Goal: Information Seeking & Learning: Check status

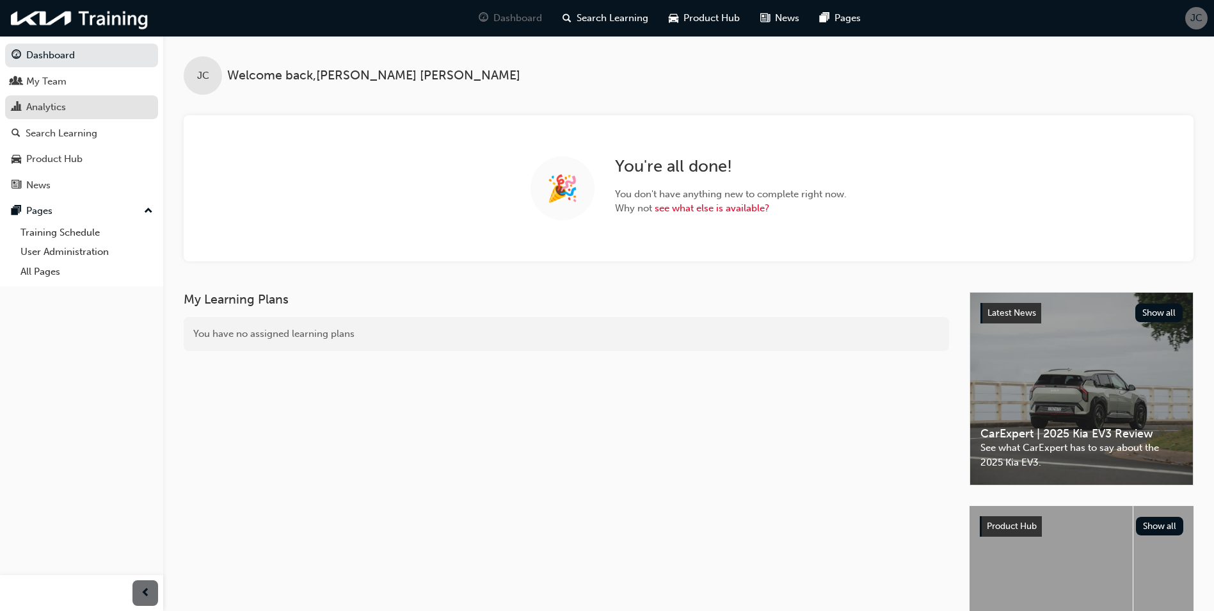
click at [40, 106] on div "Analytics" at bounding box center [46, 107] width 40 height 15
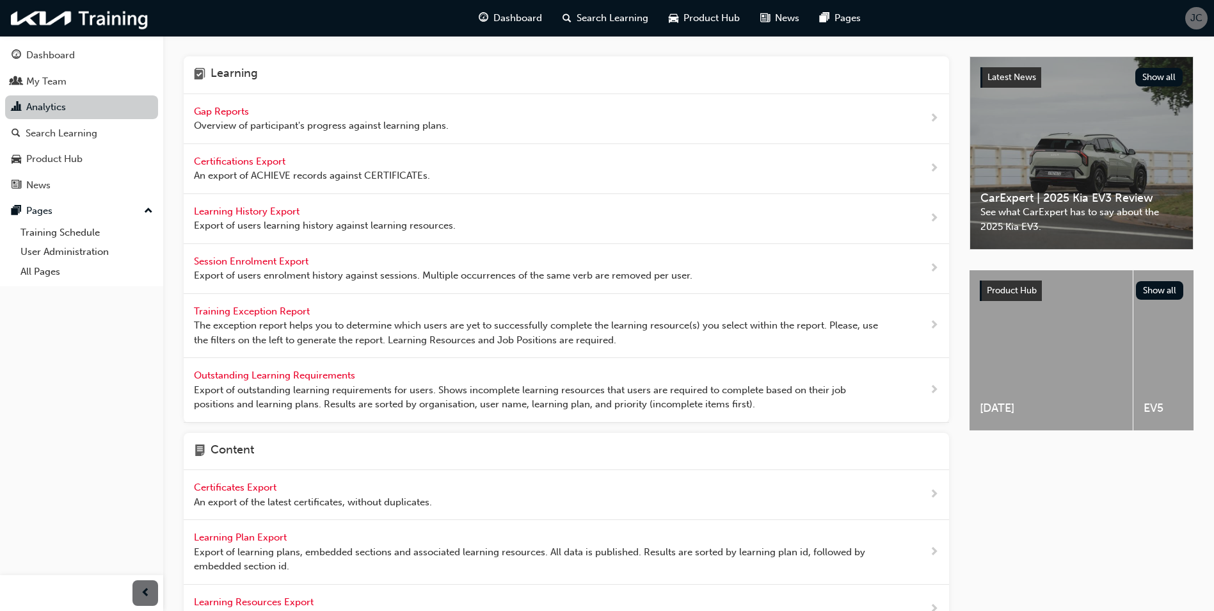
click at [85, 110] on link "Analytics" at bounding box center [81, 107] width 153 height 24
click at [218, 108] on span "Gap Reports" at bounding box center [223, 112] width 58 height 12
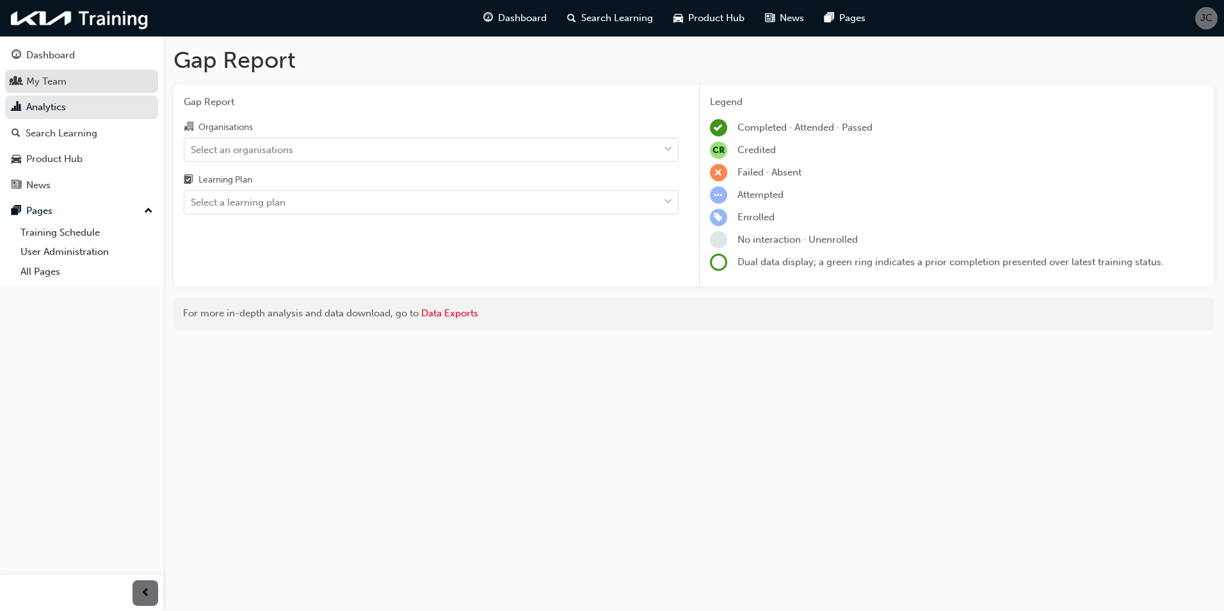
click at [53, 81] on div "My Team" at bounding box center [46, 81] width 40 height 15
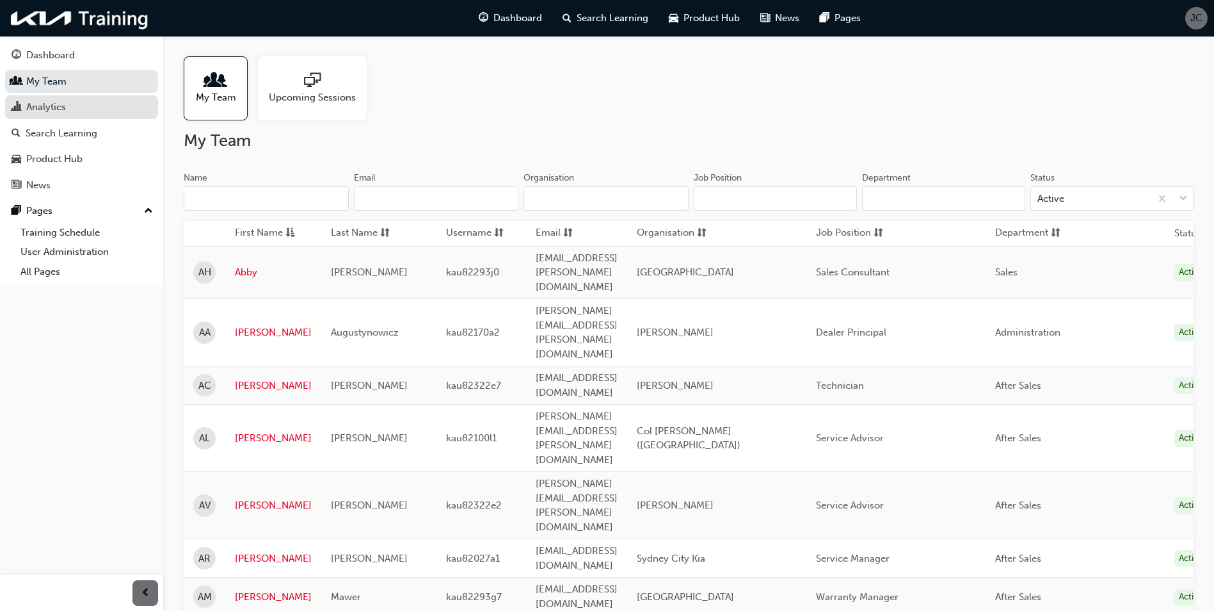
click at [44, 106] on div "Analytics" at bounding box center [46, 107] width 40 height 15
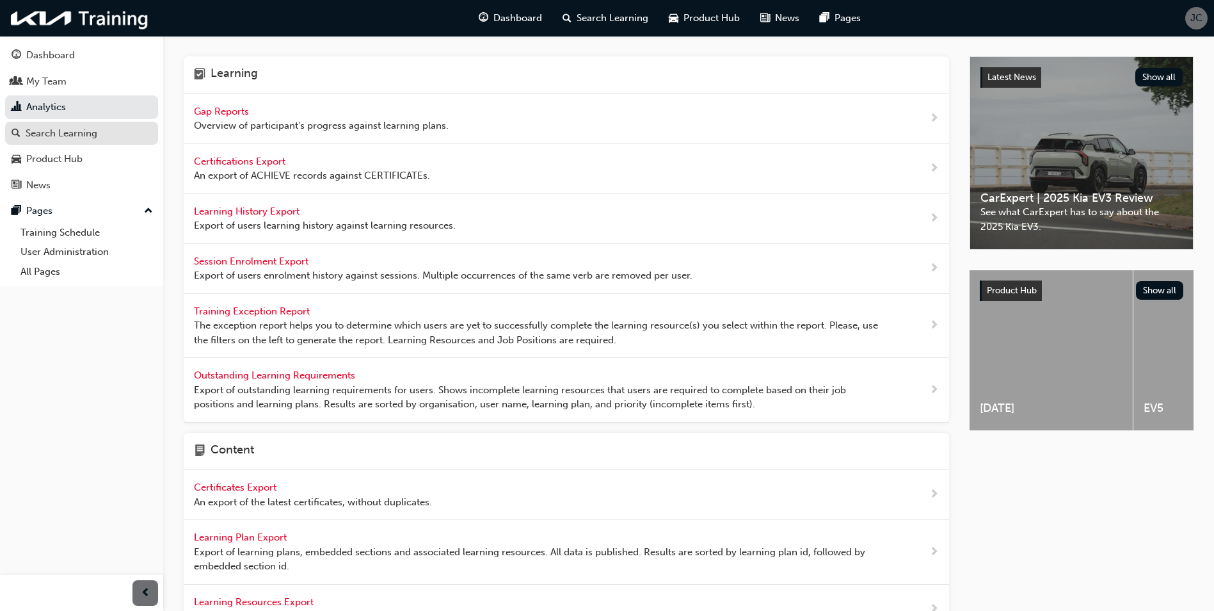
click at [47, 128] on div "Search Learning" at bounding box center [62, 133] width 72 height 15
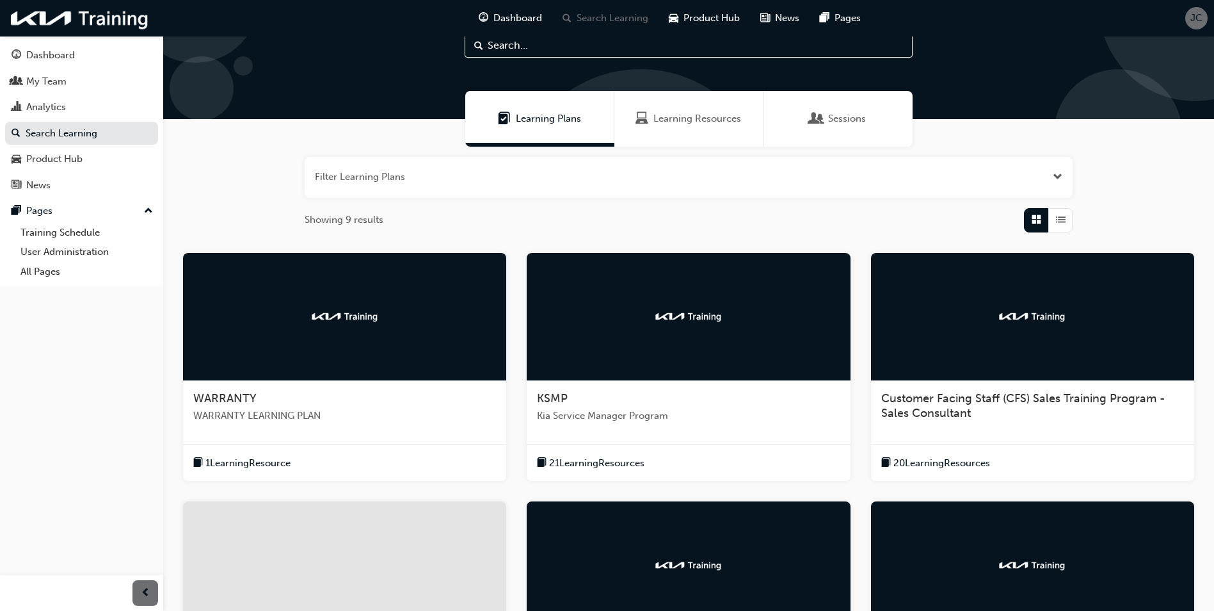
scroll to position [64, 0]
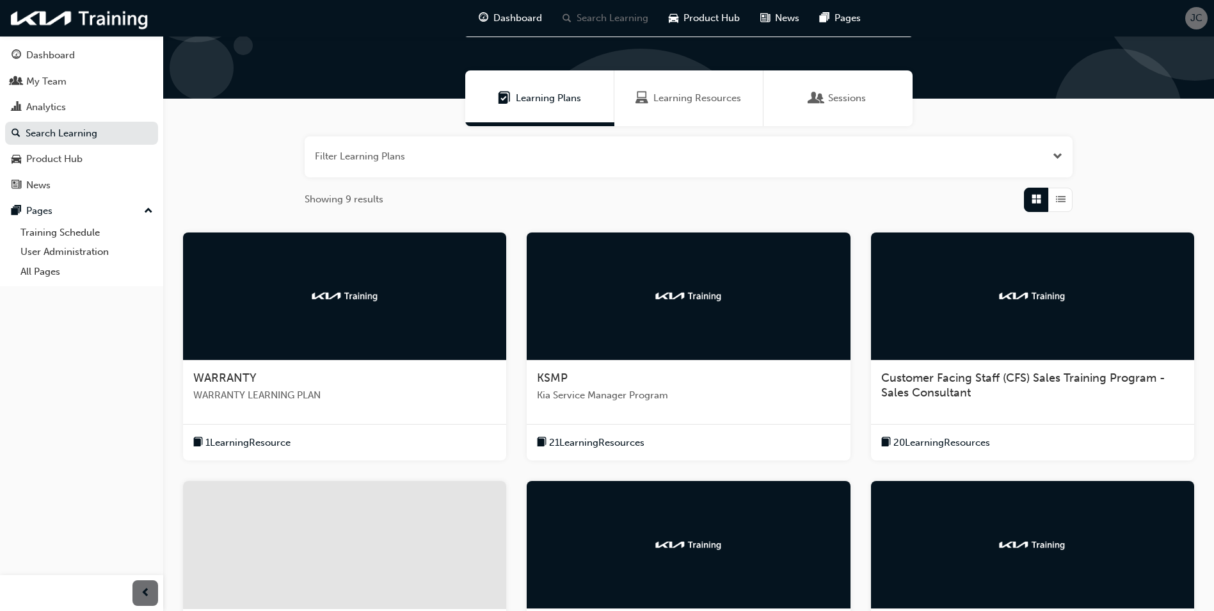
click at [623, 401] on span "Kia Service Manager Program" at bounding box center [688, 395] width 303 height 15
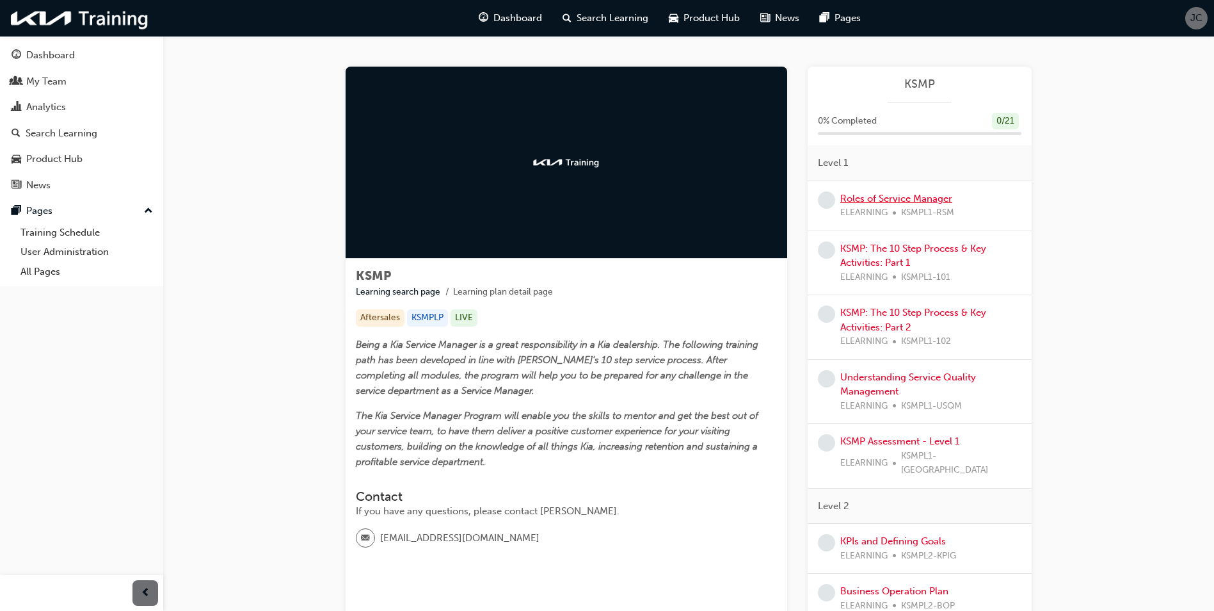
click at [882, 202] on link "Roles of Service Manager" at bounding box center [896, 199] width 112 height 12
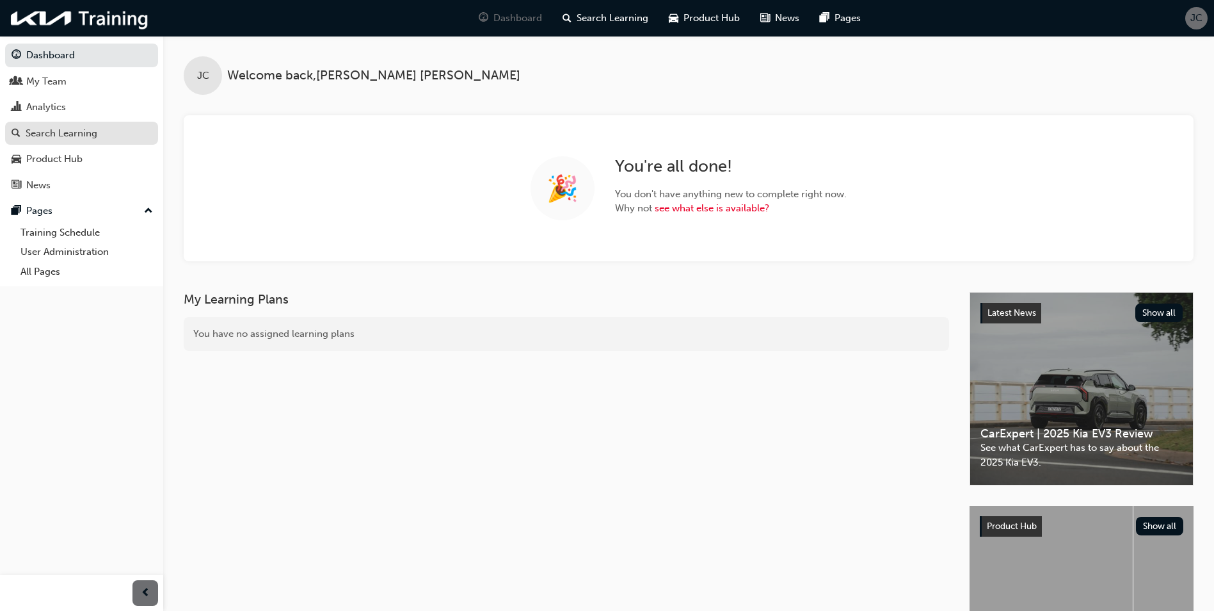
click at [83, 134] on div "Search Learning" at bounding box center [62, 133] width 72 height 15
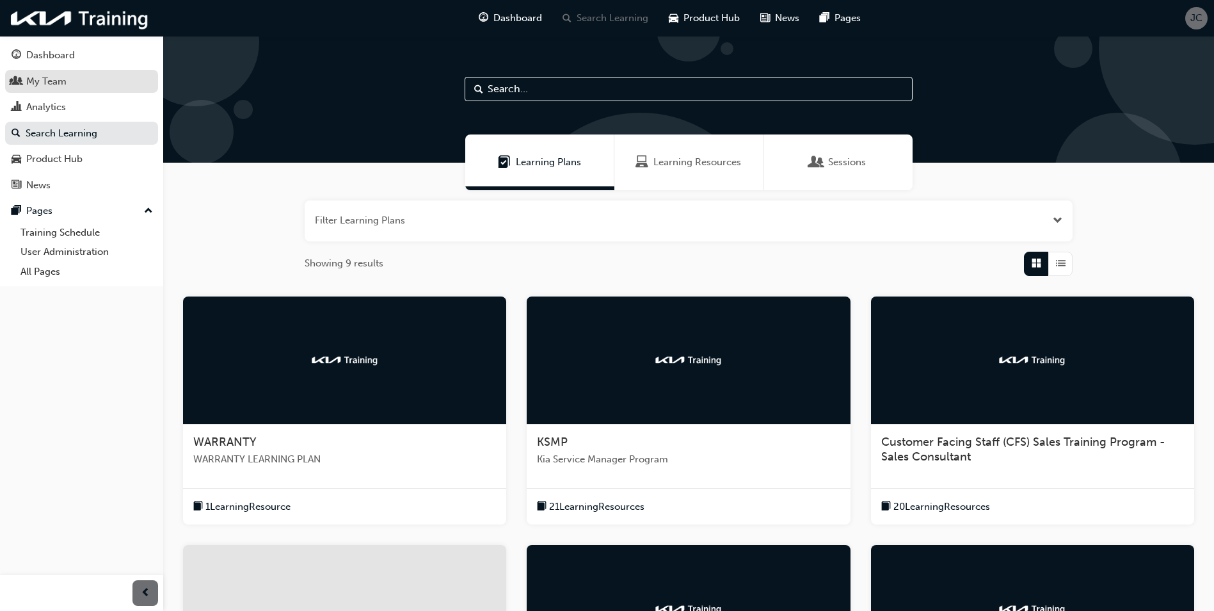
click at [42, 83] on div "My Team" at bounding box center [46, 81] width 40 height 15
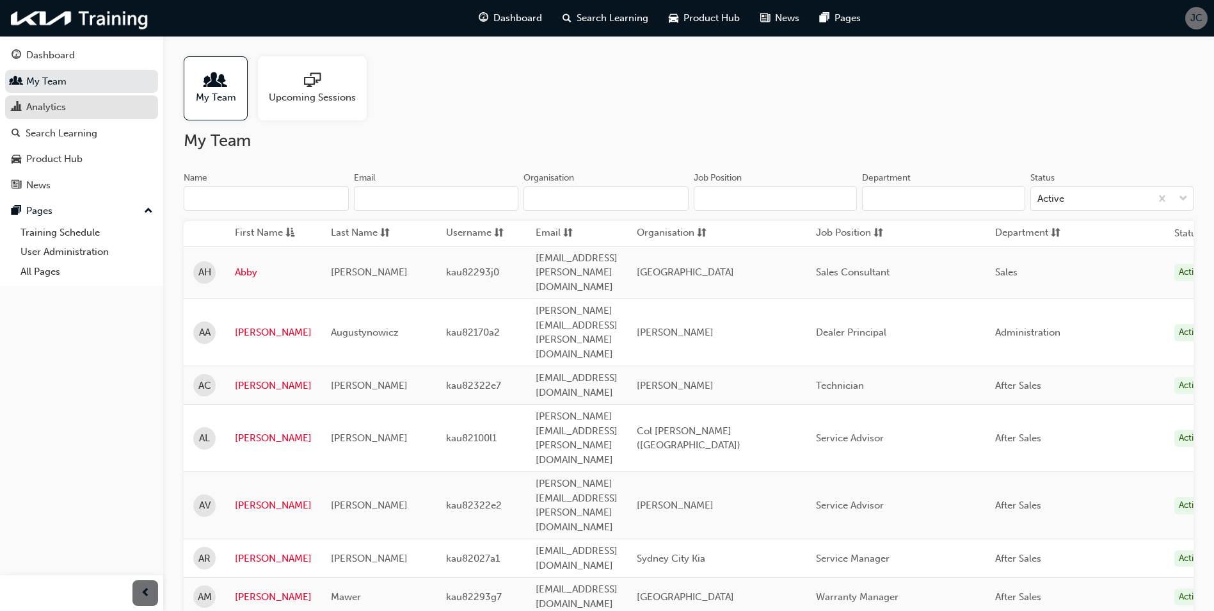
click at [51, 100] on div "Analytics" at bounding box center [46, 107] width 40 height 15
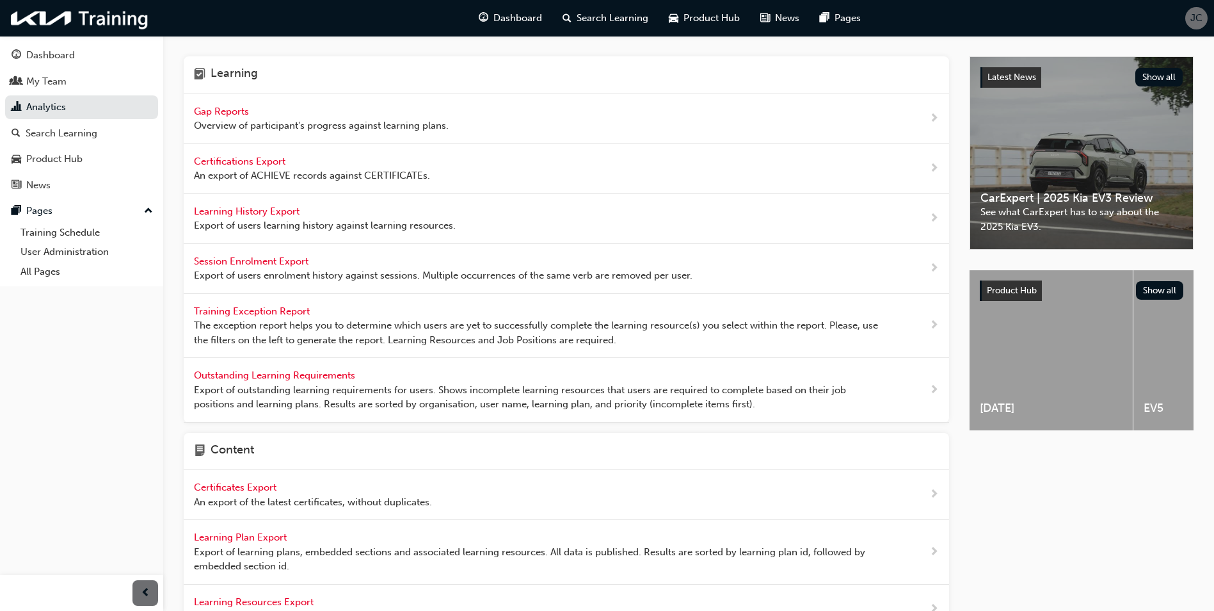
click at [235, 110] on span "Gap Reports" at bounding box center [223, 112] width 58 height 12
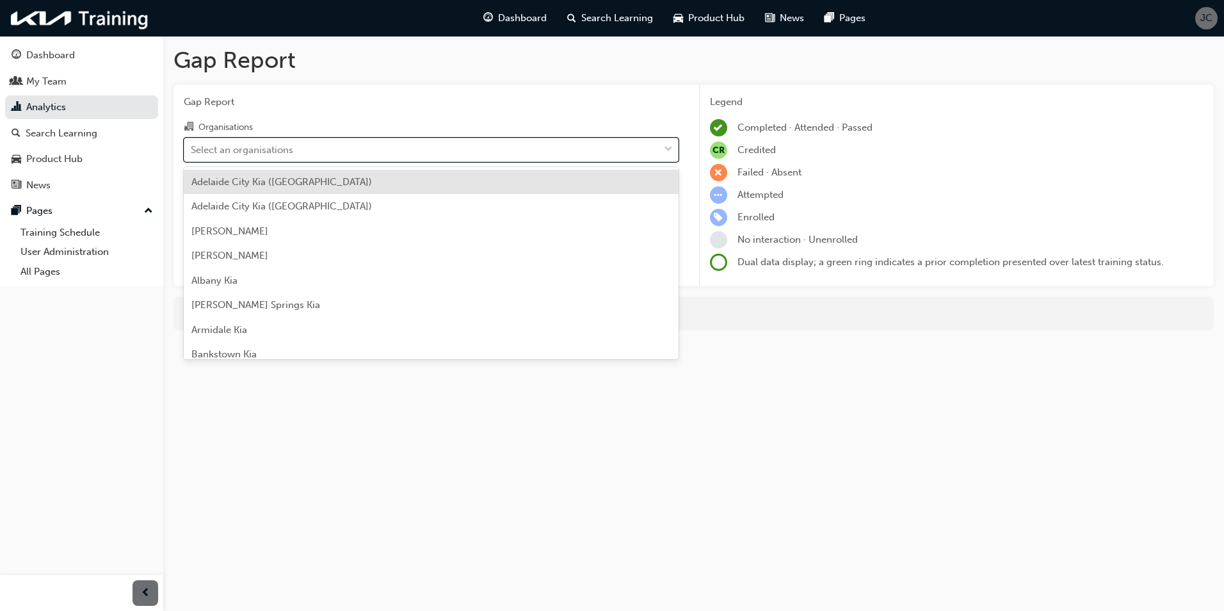
click at [292, 145] on div "Select an organisations" at bounding box center [242, 149] width 102 height 15
click at [192, 145] on input "Organisations option [GEOGRAPHIC_DATA] ([GEOGRAPHIC_DATA]) focused, 1 of 159. 1…" at bounding box center [191, 148] width 1 height 11
type input "new"
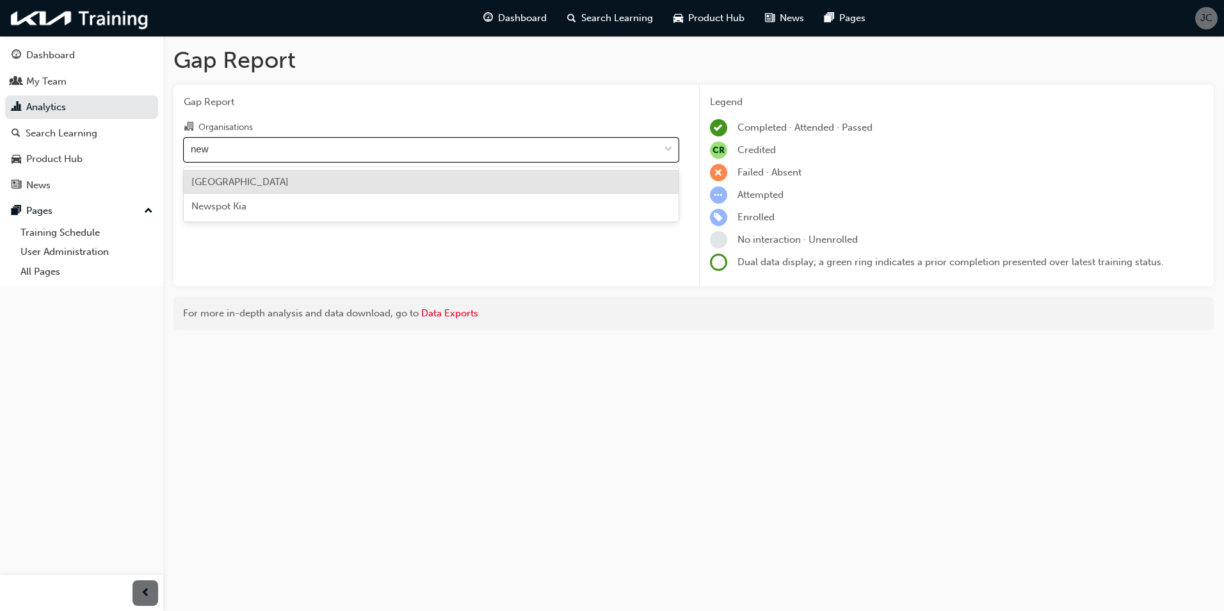
click at [265, 184] on span "[GEOGRAPHIC_DATA]" at bounding box center [239, 182] width 97 height 12
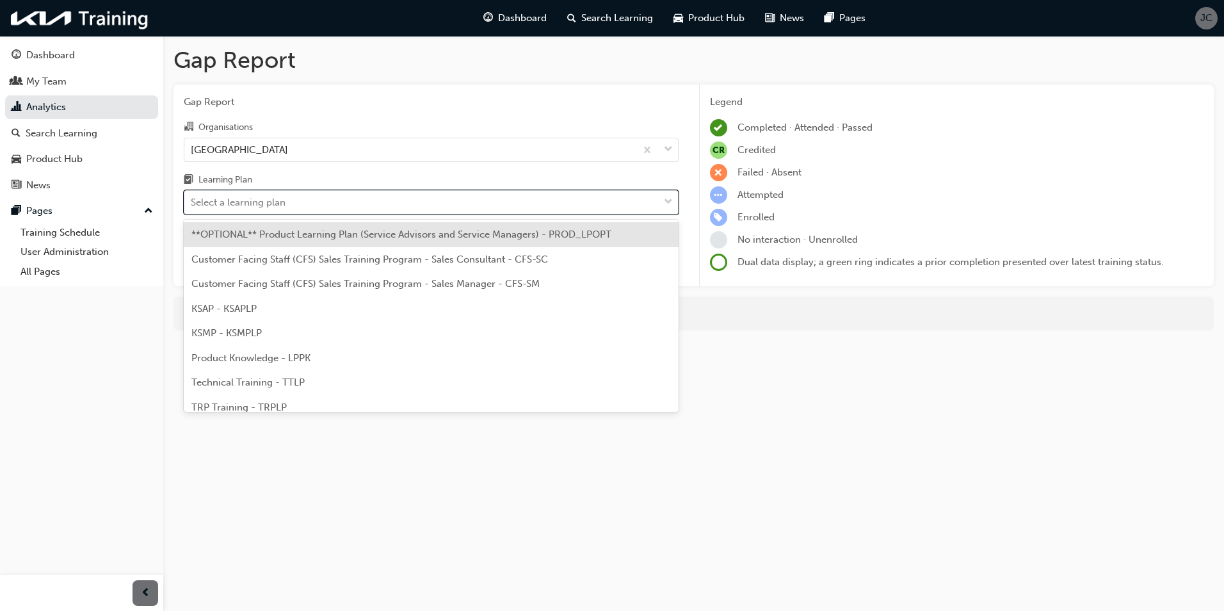
click at [280, 199] on div "Select a learning plan" at bounding box center [238, 202] width 95 height 15
click at [192, 199] on input "Learning Plan option **OPTIONAL** Product Learning Plan (Service Advisors and S…" at bounding box center [191, 201] width 1 height 11
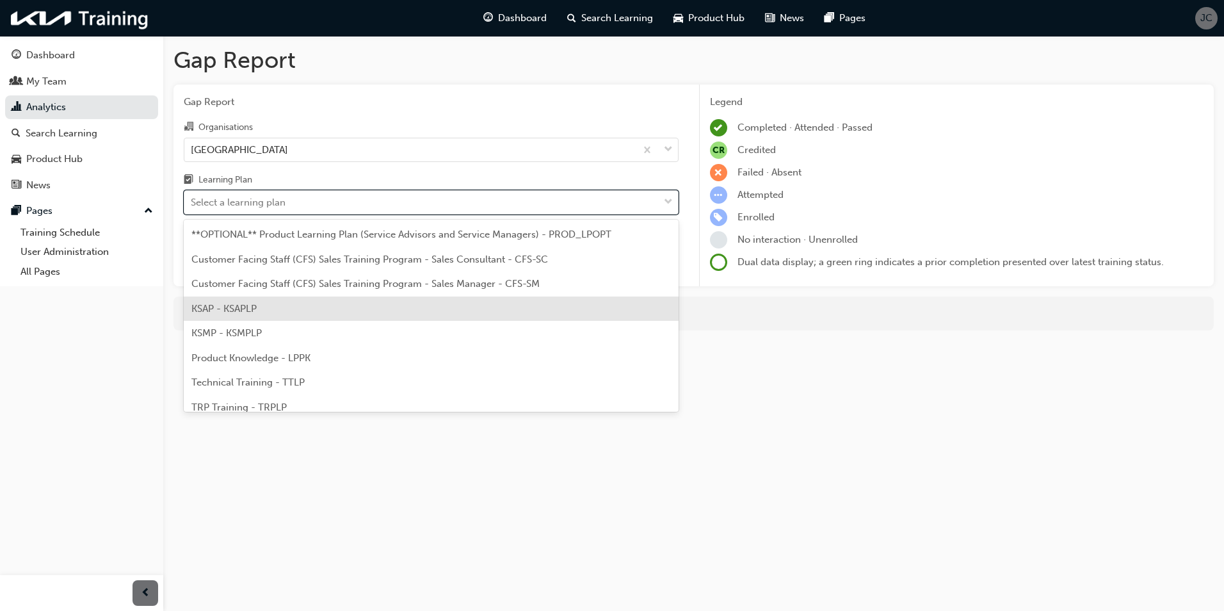
click at [259, 308] on div "KSAP - KSAPLP" at bounding box center [431, 308] width 495 height 25
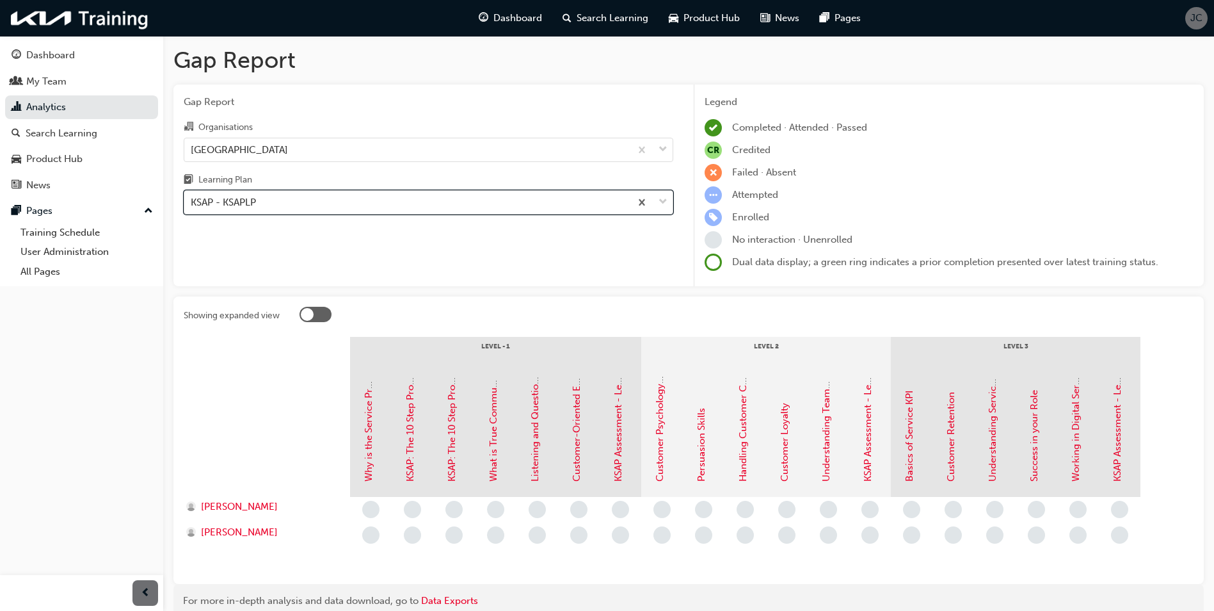
click at [319, 202] on div "KSAP - KSAPLP" at bounding box center [407, 202] width 446 height 22
click at [192, 202] on input "Learning Plan option KSAP - KSAPLP, selected. 0 results available. Select is fo…" at bounding box center [191, 201] width 1 height 11
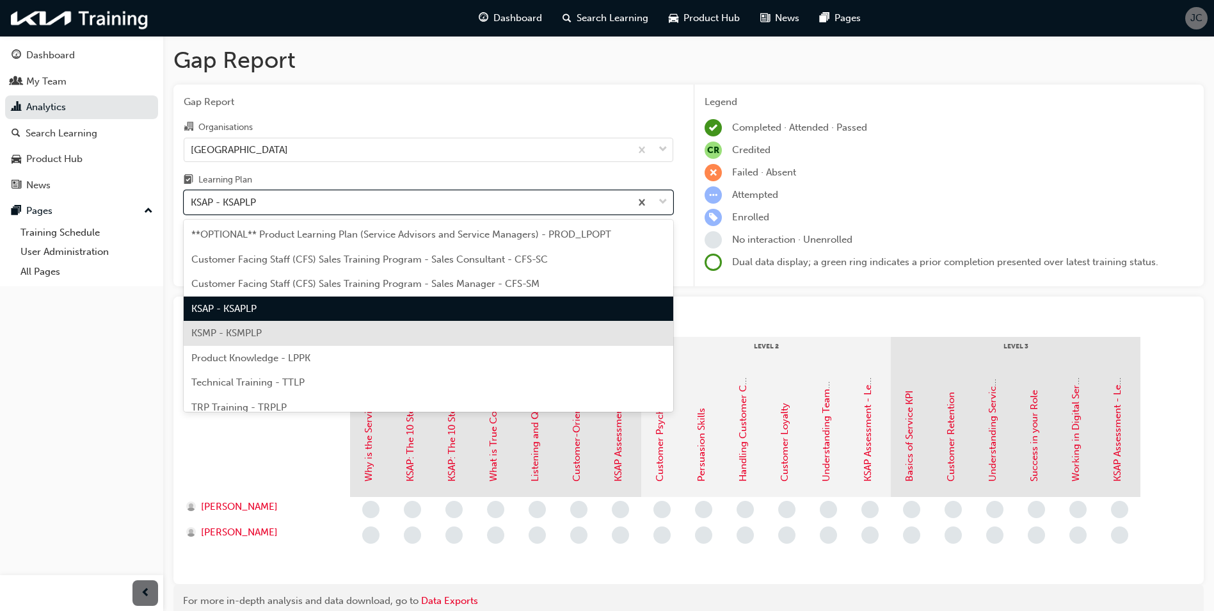
click at [263, 330] on div "KSMP - KSMPLP" at bounding box center [429, 333] width 490 height 25
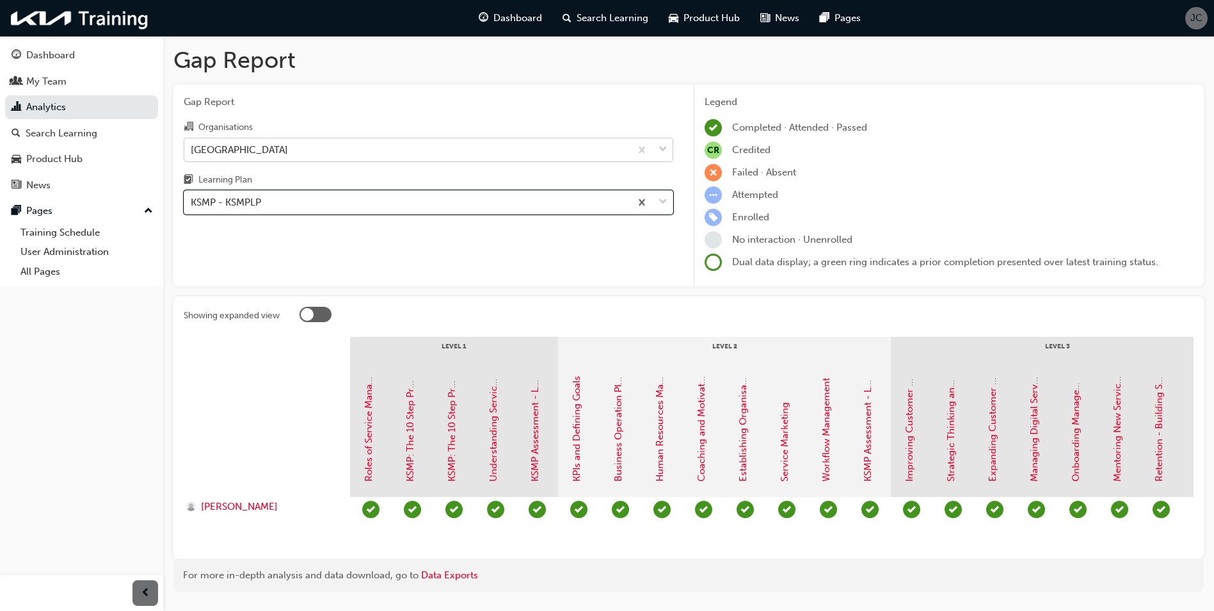
click at [413, 157] on div "[GEOGRAPHIC_DATA]" at bounding box center [407, 149] width 446 height 22
click at [192, 154] on input "Organisations [GEOGRAPHIC_DATA]" at bounding box center [191, 148] width 1 height 11
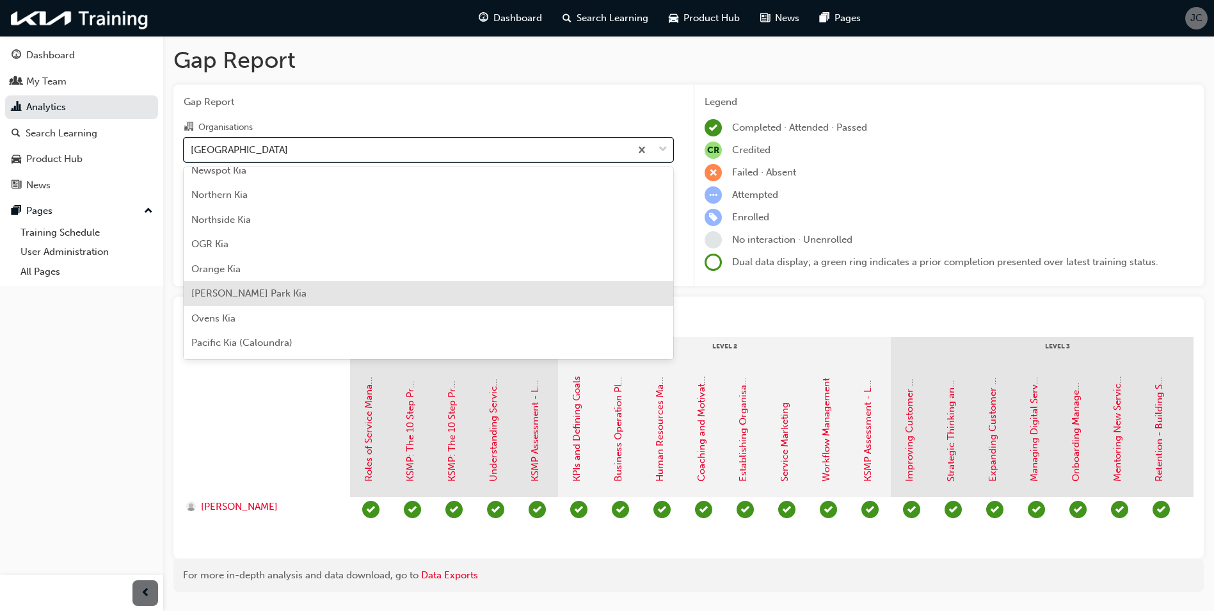
scroll to position [2348, 0]
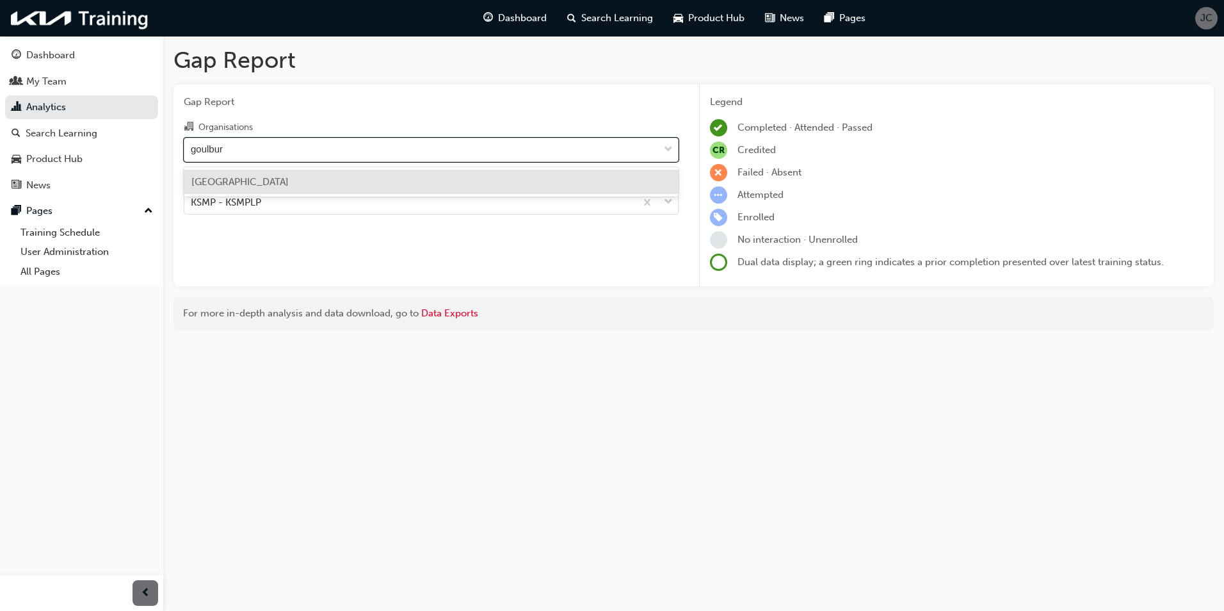
type input "goulburn"
click at [244, 183] on span "[GEOGRAPHIC_DATA]" at bounding box center [239, 182] width 97 height 12
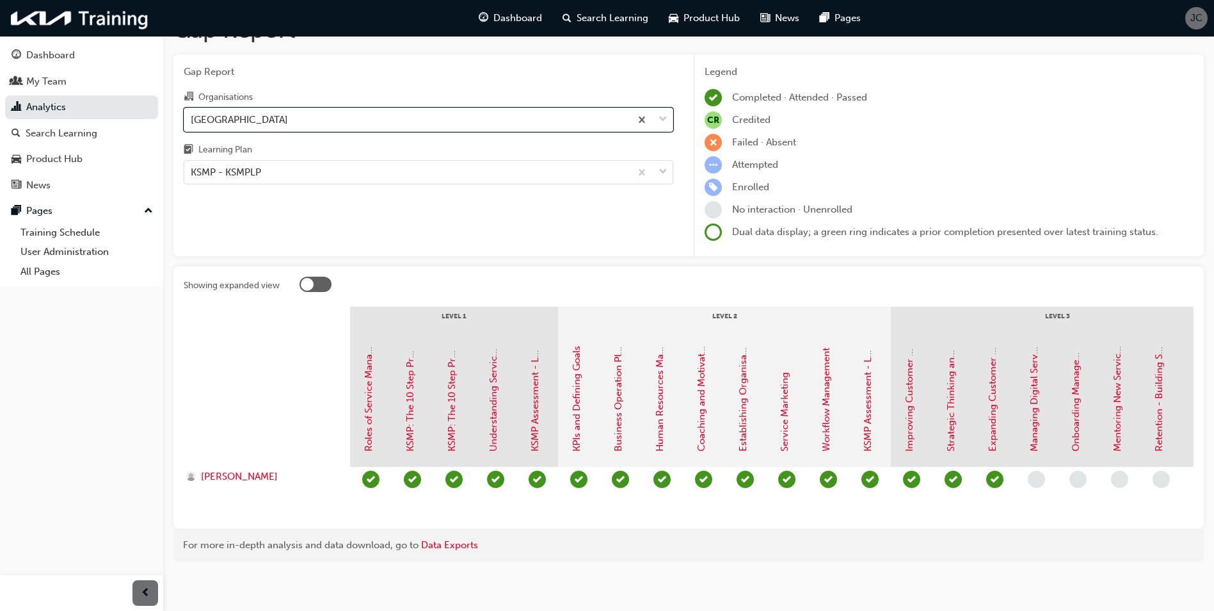
scroll to position [43, 0]
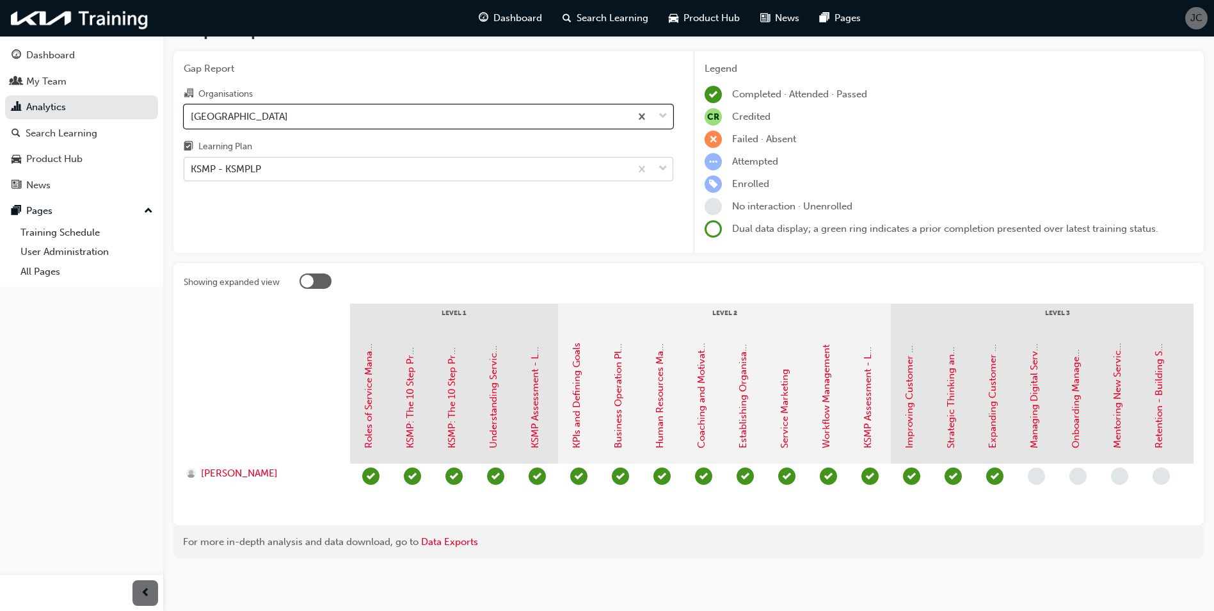
click at [661, 161] on span "down-icon" at bounding box center [663, 169] width 9 height 17
click at [192, 163] on input "Learning Plan KSMP - KSMPLP" at bounding box center [191, 168] width 1 height 11
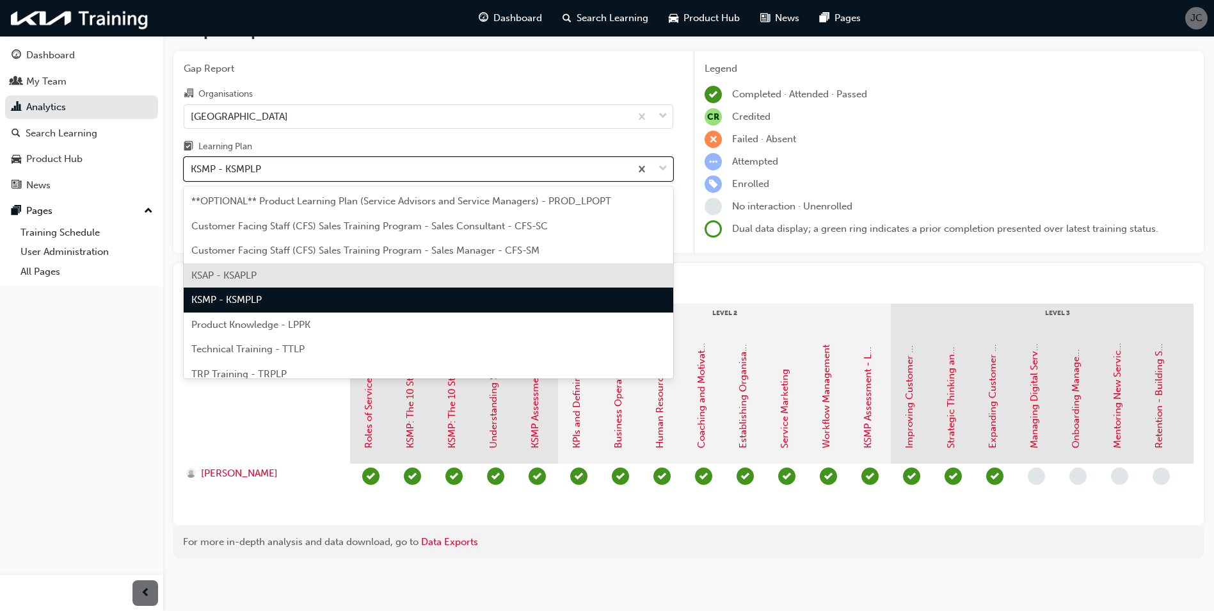
click at [246, 269] on span "KSAP - KSAPLP" at bounding box center [223, 275] width 65 height 12
